Goal: Contribute content: Add original content to the website for others to see

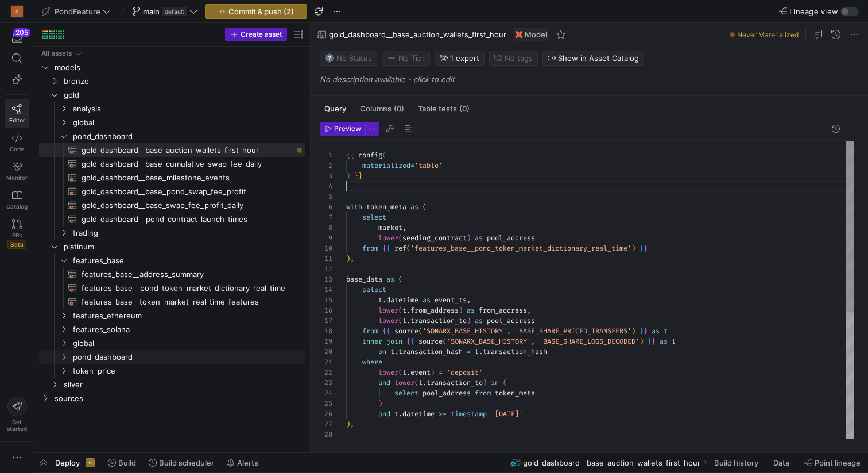
scroll to position [31, 0]
click at [397, 190] on div "inner join { { source ( 'SONARX_BASE_HISTORY' , 'BASE_SHARE_LOGS_DECODED' ) } }…" at bounding box center [600, 399] width 508 height 516
type textarea "{{ config( materialized='table' ) }} with token_meta as ( select market, lower(…"
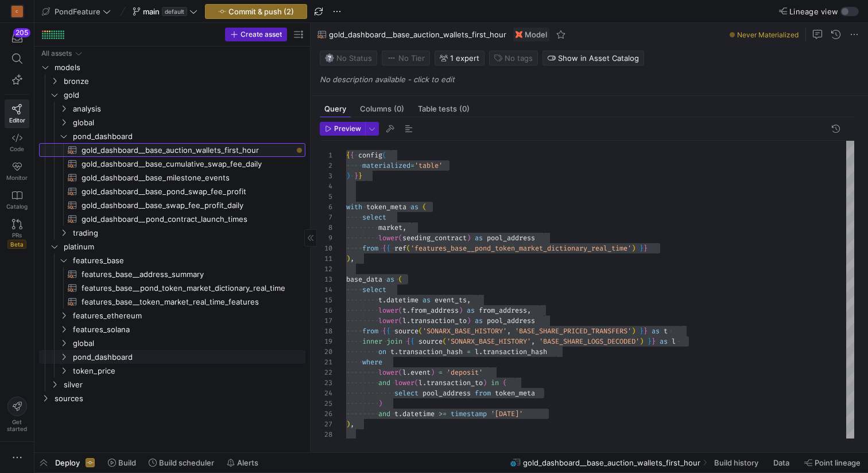
click at [248, 146] on span "gold_dashboard__base_auction_wallets_first_hour​​​​​​​​​​" at bounding box center [187, 150] width 211 height 13
click at [332, 8] on span "button" at bounding box center [337, 12] width 14 height 14
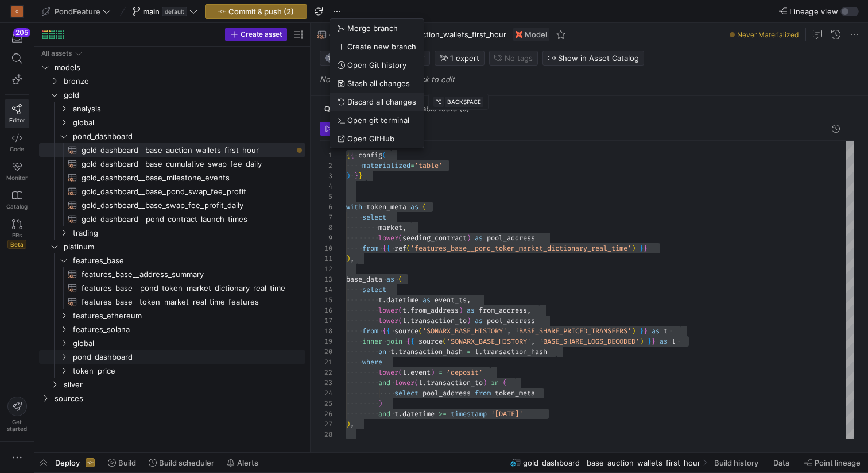
click at [372, 101] on span "Discard all changes" at bounding box center [381, 101] width 69 height 9
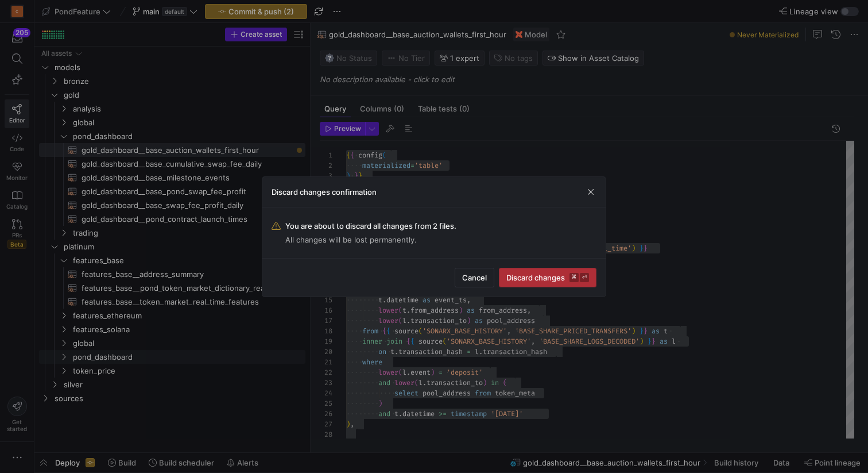
click at [519, 271] on span "submit" at bounding box center [548, 277] width 96 height 18
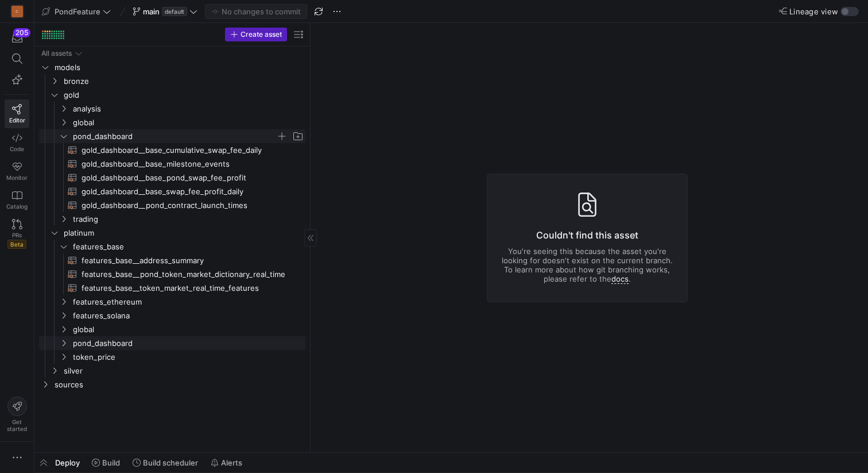
click at [67, 134] on icon "Press SPACE to select this row." at bounding box center [64, 136] width 8 height 7
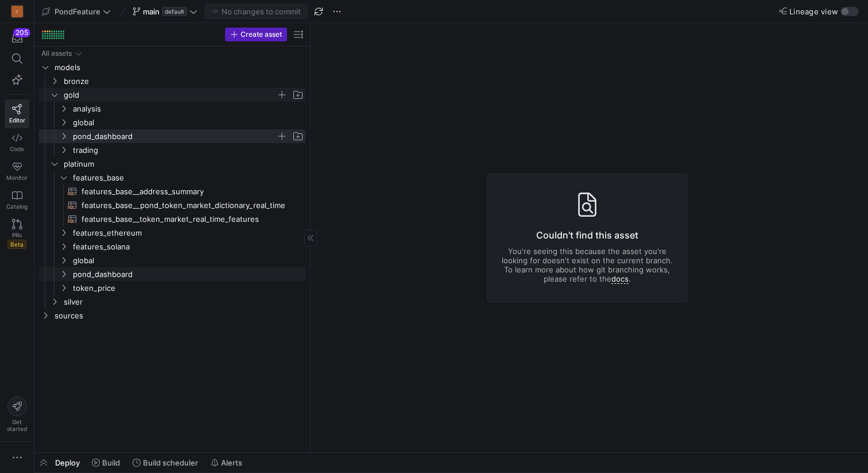
click at [56, 99] on y42-icon "Press SPACE to select this row." at bounding box center [54, 94] width 9 height 9
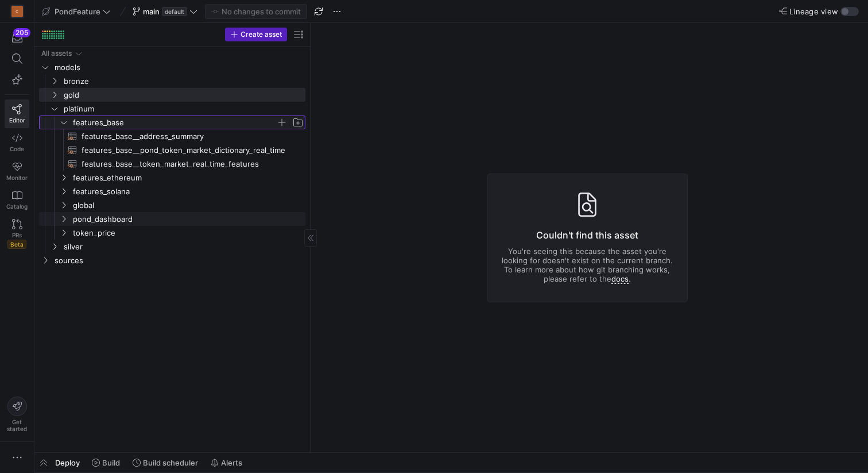
click at [62, 121] on icon "Press SPACE to select this row." at bounding box center [64, 122] width 8 height 7
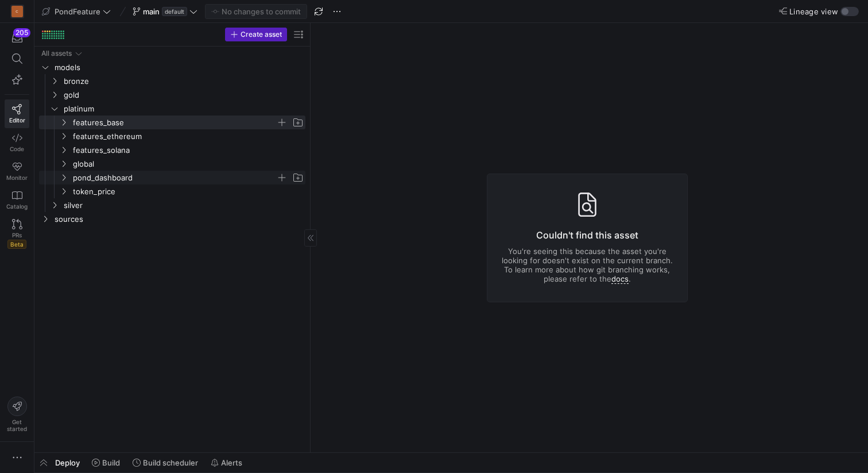
click at [91, 179] on span "pond_dashboard" at bounding box center [174, 177] width 203 height 13
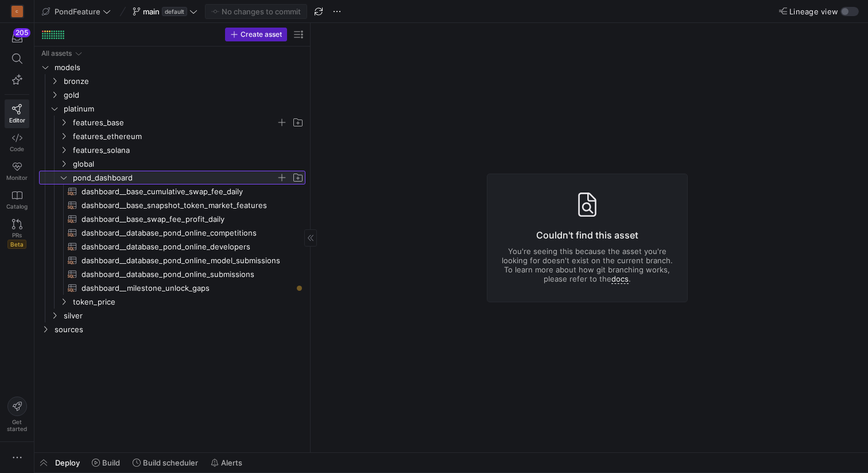
click at [280, 178] on span "button" at bounding box center [281, 177] width 11 height 11
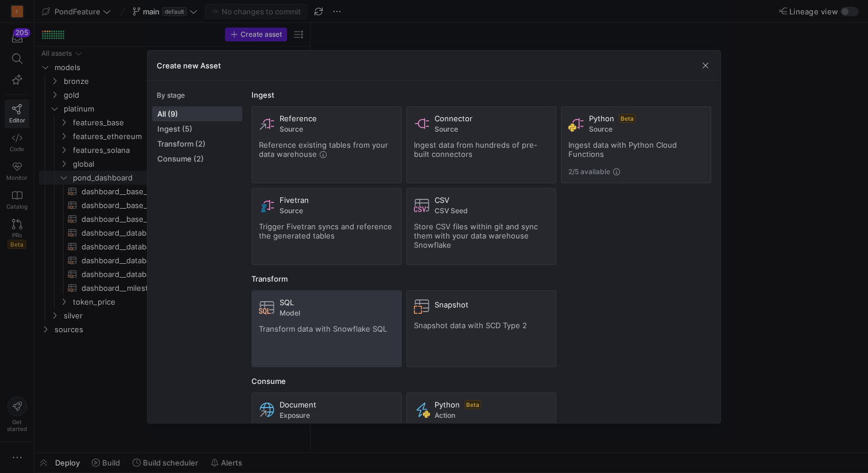
click at [297, 311] on span "Model" at bounding box center [337, 313] width 115 height 8
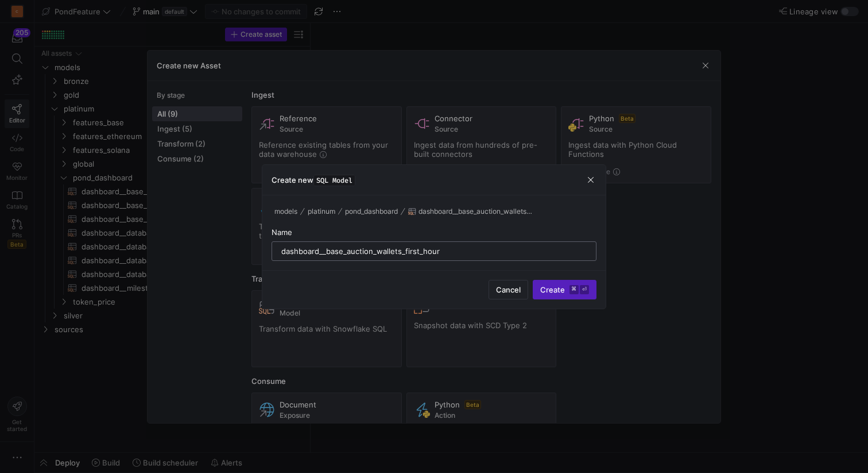
click at [281, 252] on input "dashboard__base_auction_wallets_first_hour" at bounding box center [434, 250] width 306 height 9
type input "dashboard__base_auction_wallets_first_hour"
click at [558, 292] on span "Create ⌘ ⏎" at bounding box center [564, 289] width 49 height 9
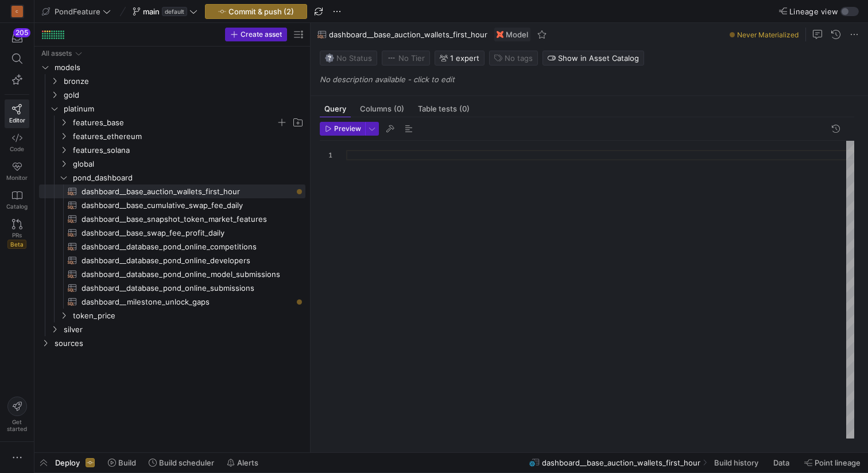
click at [410, 168] on div at bounding box center [600, 289] width 508 height 297
click at [418, 218] on div at bounding box center [600, 289] width 508 height 297
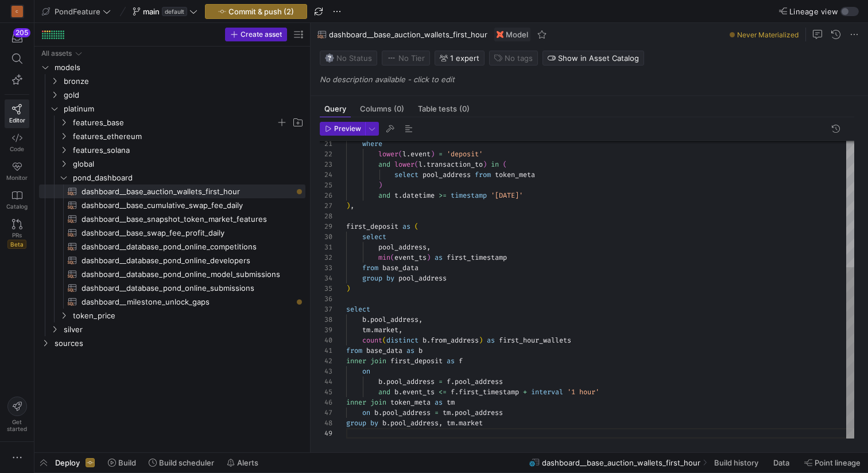
scroll to position [93, 0]
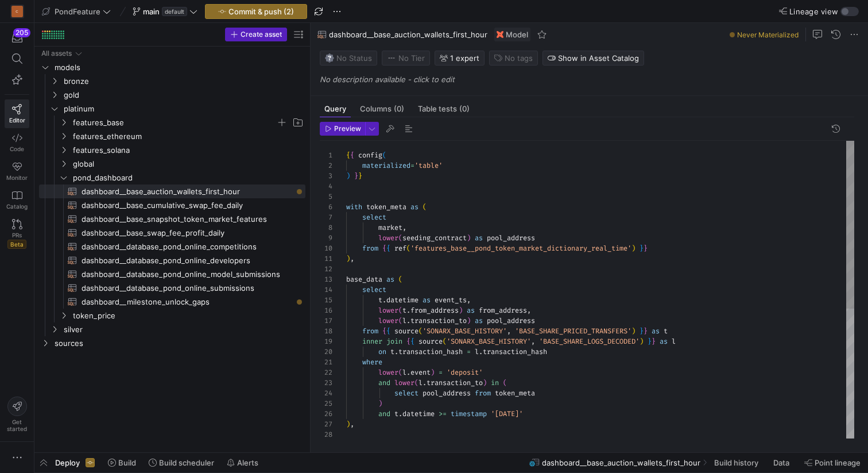
type textarea "from base_data as b inner join first_deposit as f on b.pool_address = f.pool_ad…"
